Goal: Find specific page/section

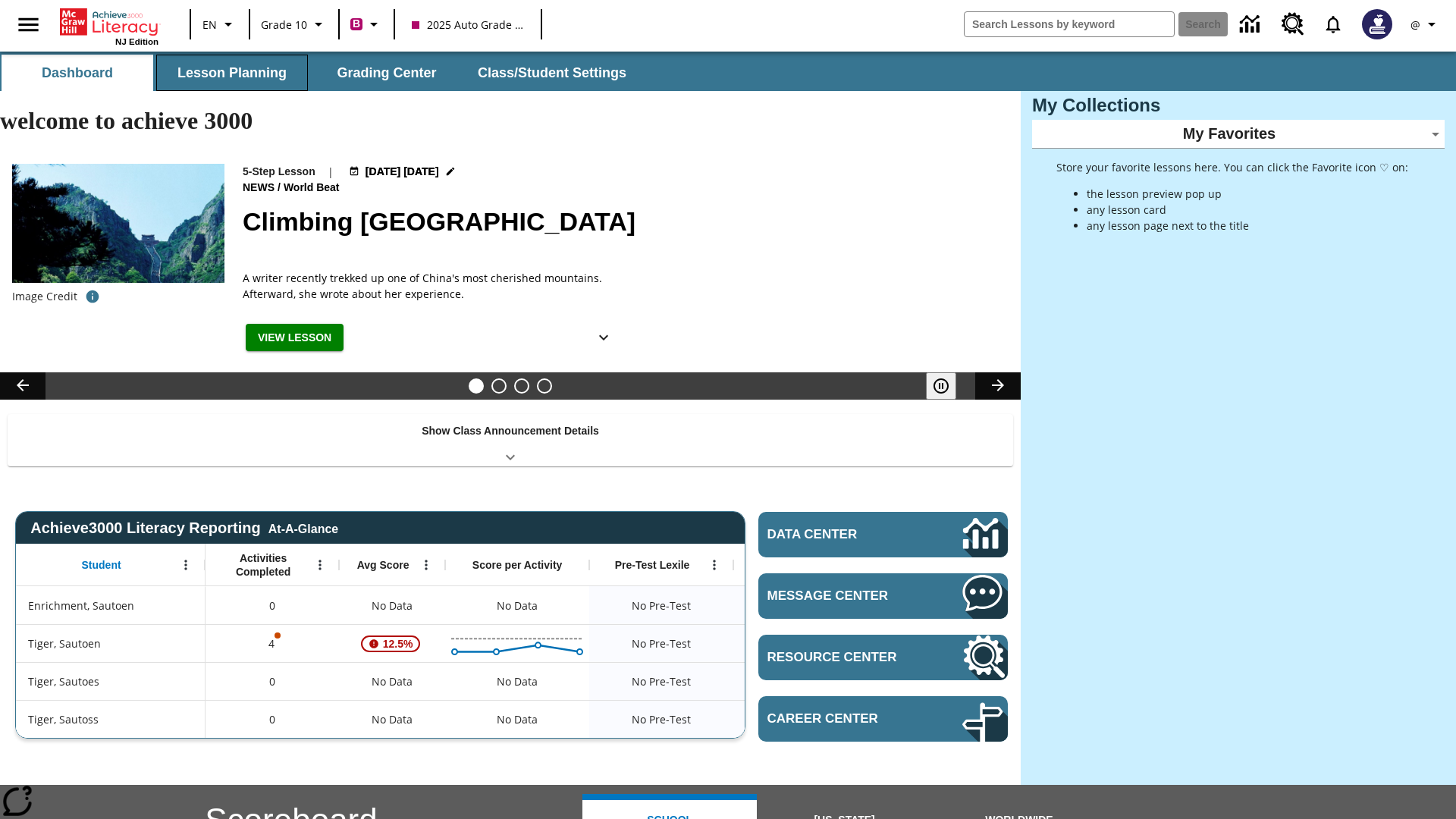
click at [232, 73] on button "Lesson Planning" at bounding box center [231, 73] width 151 height 37
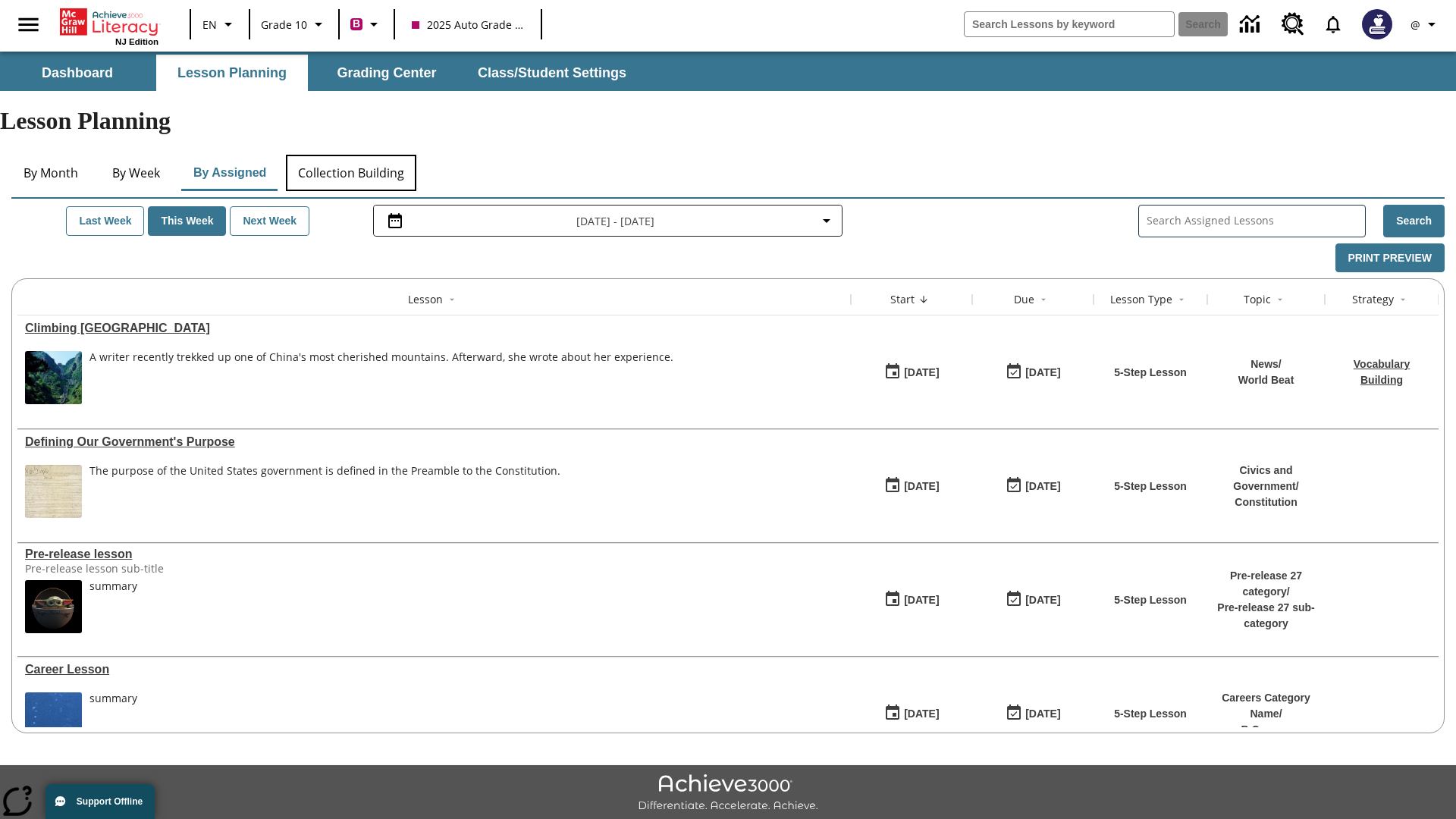
click at [350, 155] on button "Collection Building" at bounding box center [351, 173] width 130 height 37
